Goal: Task Accomplishment & Management: Complete application form

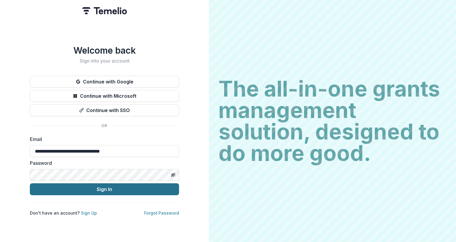
click at [88, 184] on button "Sign In" at bounding box center [104, 190] width 149 height 12
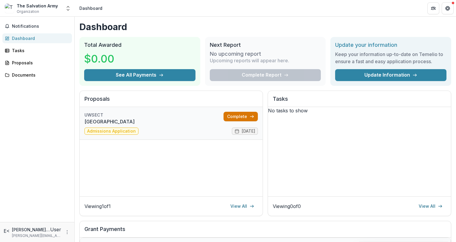
click at [236, 116] on link "Complete" at bounding box center [241, 117] width 34 height 10
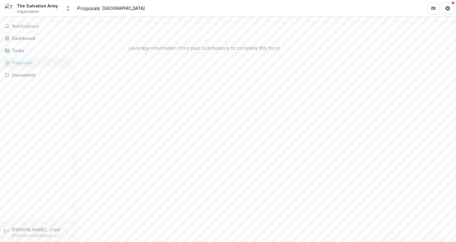
scroll to position [143, 0]
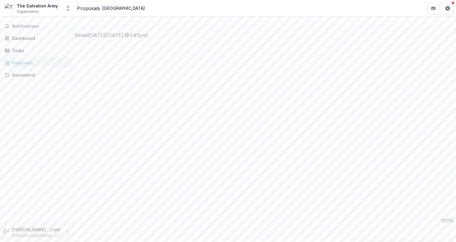
drag, startPoint x: 130, startPoint y: 117, endPoint x: 107, endPoint y: 115, distance: 23.4
type input "*"
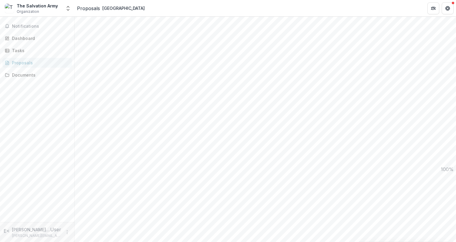
scroll to position [469, 0]
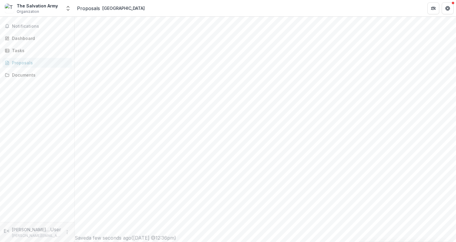
scroll to position [111, 0]
click at [62, 129] on div "Notifications Dashboard Tasks Proposals Documents" at bounding box center [37, 120] width 74 height 206
click at [23, 37] on div "Dashboard" at bounding box center [39, 38] width 55 height 6
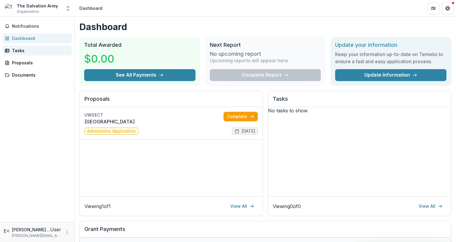
click at [18, 48] on div "Tasks" at bounding box center [39, 50] width 55 height 6
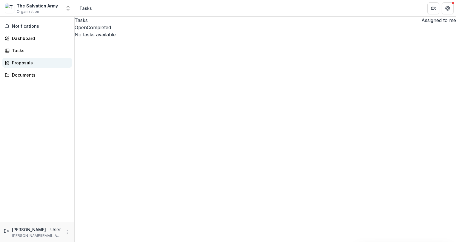
click at [19, 63] on div "Proposals" at bounding box center [39, 63] width 55 height 6
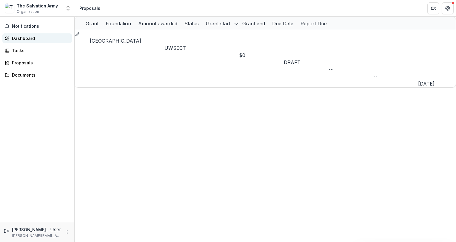
click at [26, 39] on div "Dashboard" at bounding box center [39, 38] width 55 height 6
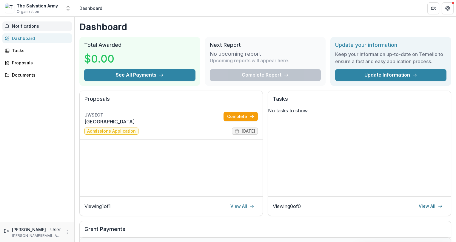
click at [27, 26] on span "Notifications" at bounding box center [41, 26] width 58 height 5
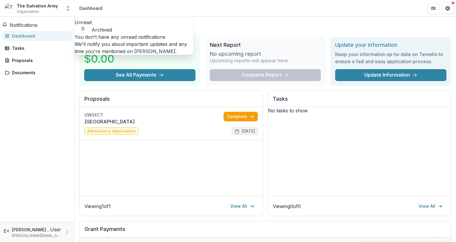
click at [27, 26] on span "Notifications" at bounding box center [24, 25] width 28 height 6
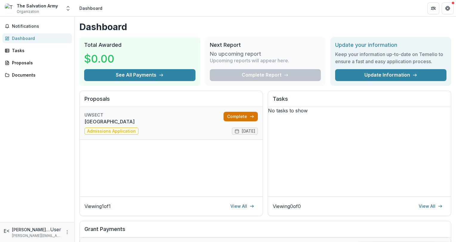
click at [233, 118] on link "Complete" at bounding box center [241, 117] width 34 height 10
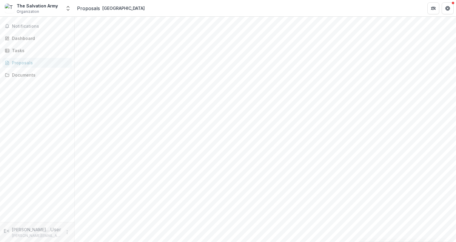
scroll to position [143, 0]
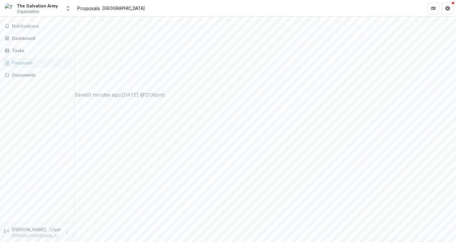
drag, startPoint x: 299, startPoint y: 146, endPoint x: 305, endPoint y: 208, distance: 62.4
